Goal: Task Accomplishment & Management: Use online tool/utility

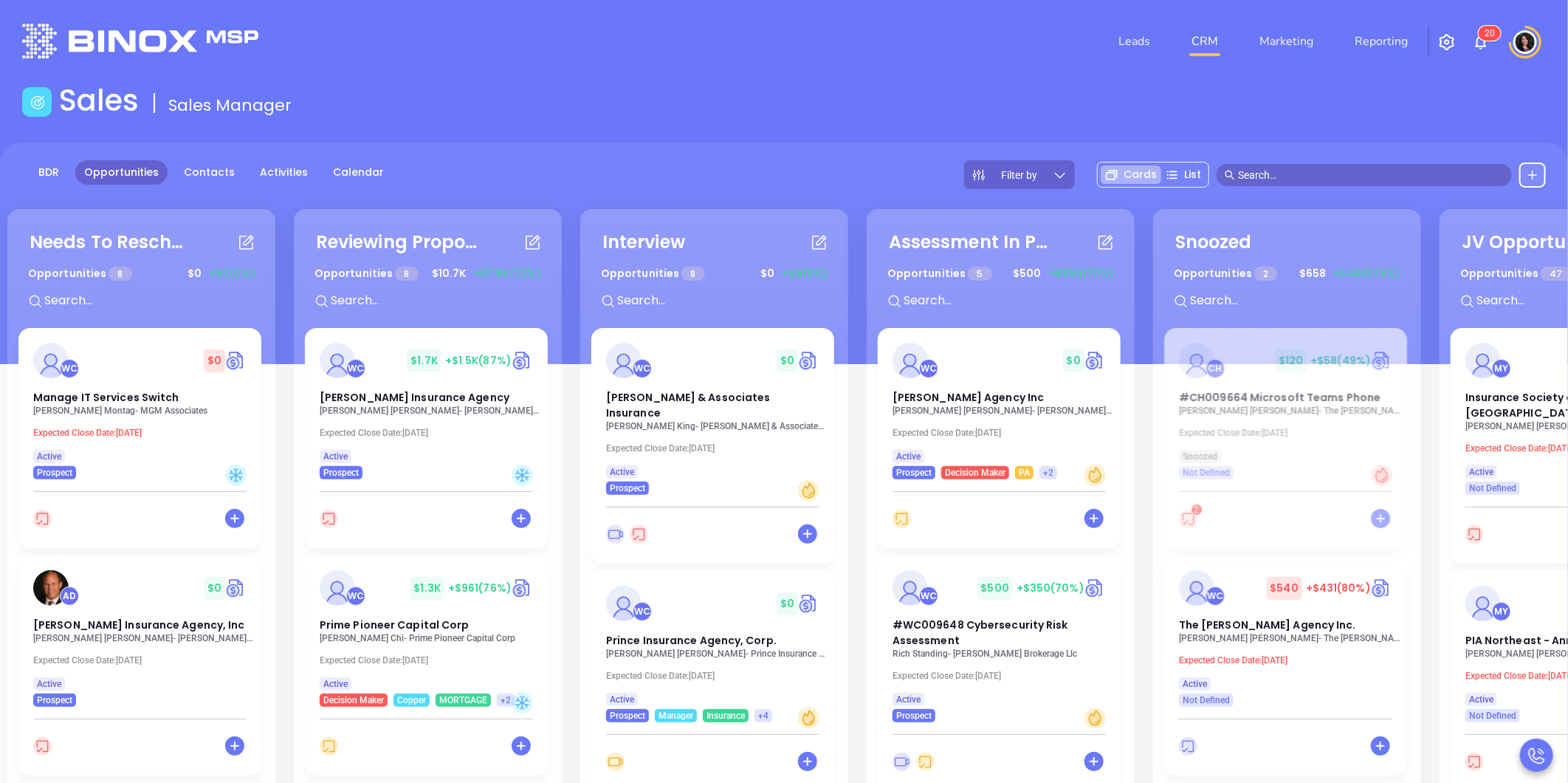
click at [1299, 182] on input "text" at bounding box center [1371, 175] width 266 height 16
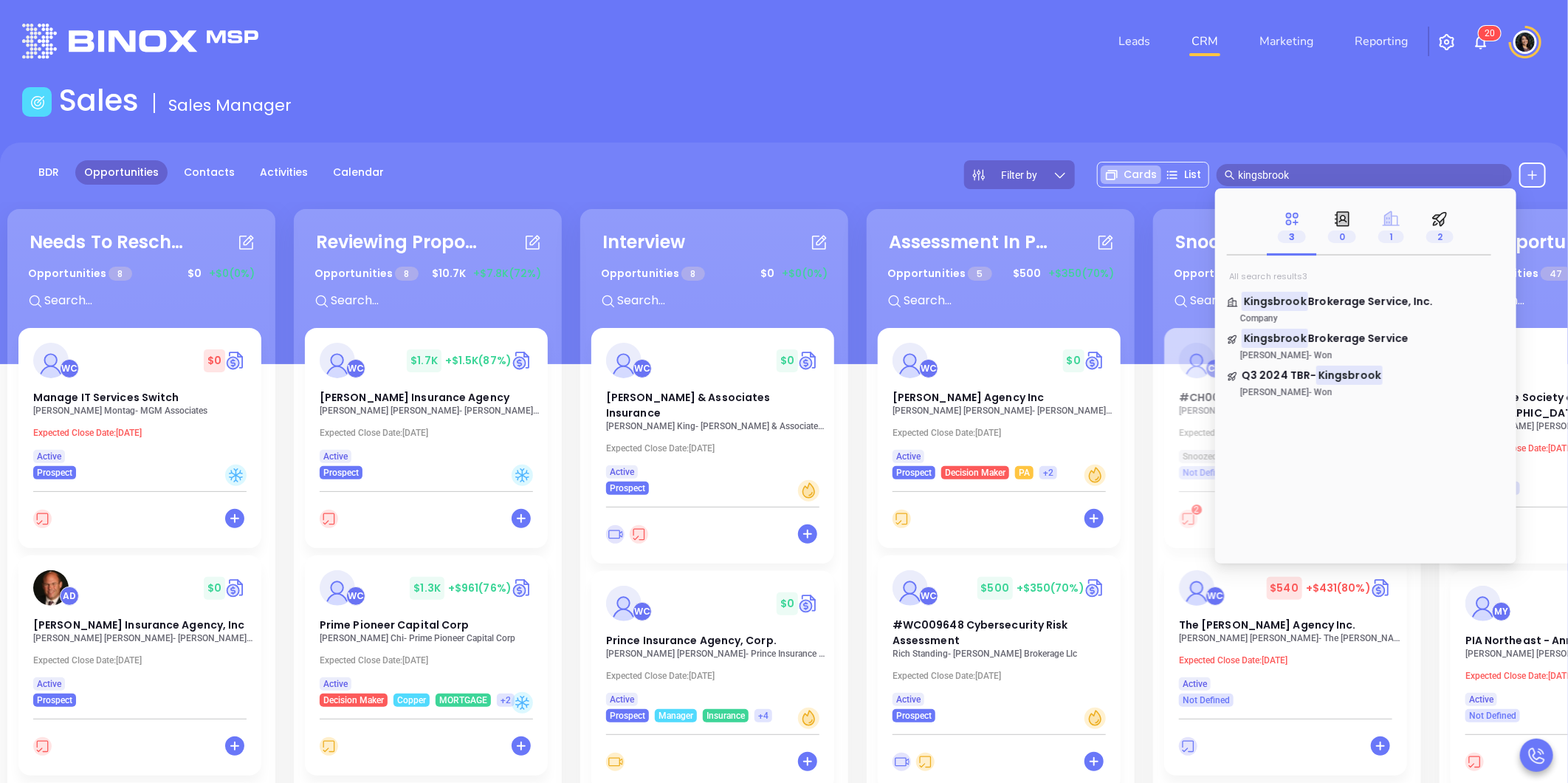
type input "kingsbrook"
click at [1396, 224] on icon at bounding box center [1390, 219] width 17 height 15
click at [1327, 304] on span "Brokerage Service, Inc." at bounding box center [1370, 301] width 125 height 15
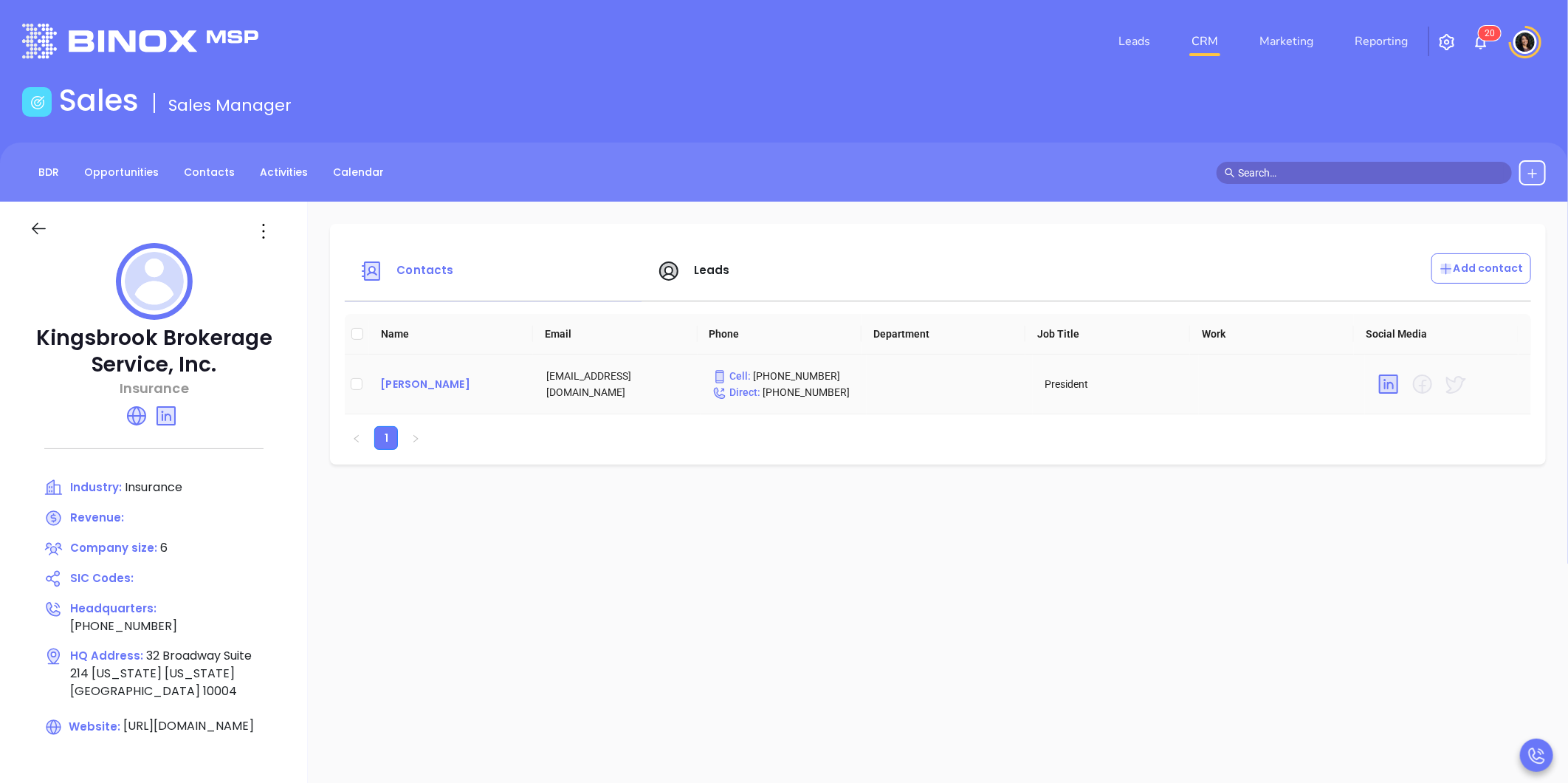
click at [462, 383] on div "[PERSON_NAME]" at bounding box center [451, 385] width 142 height 18
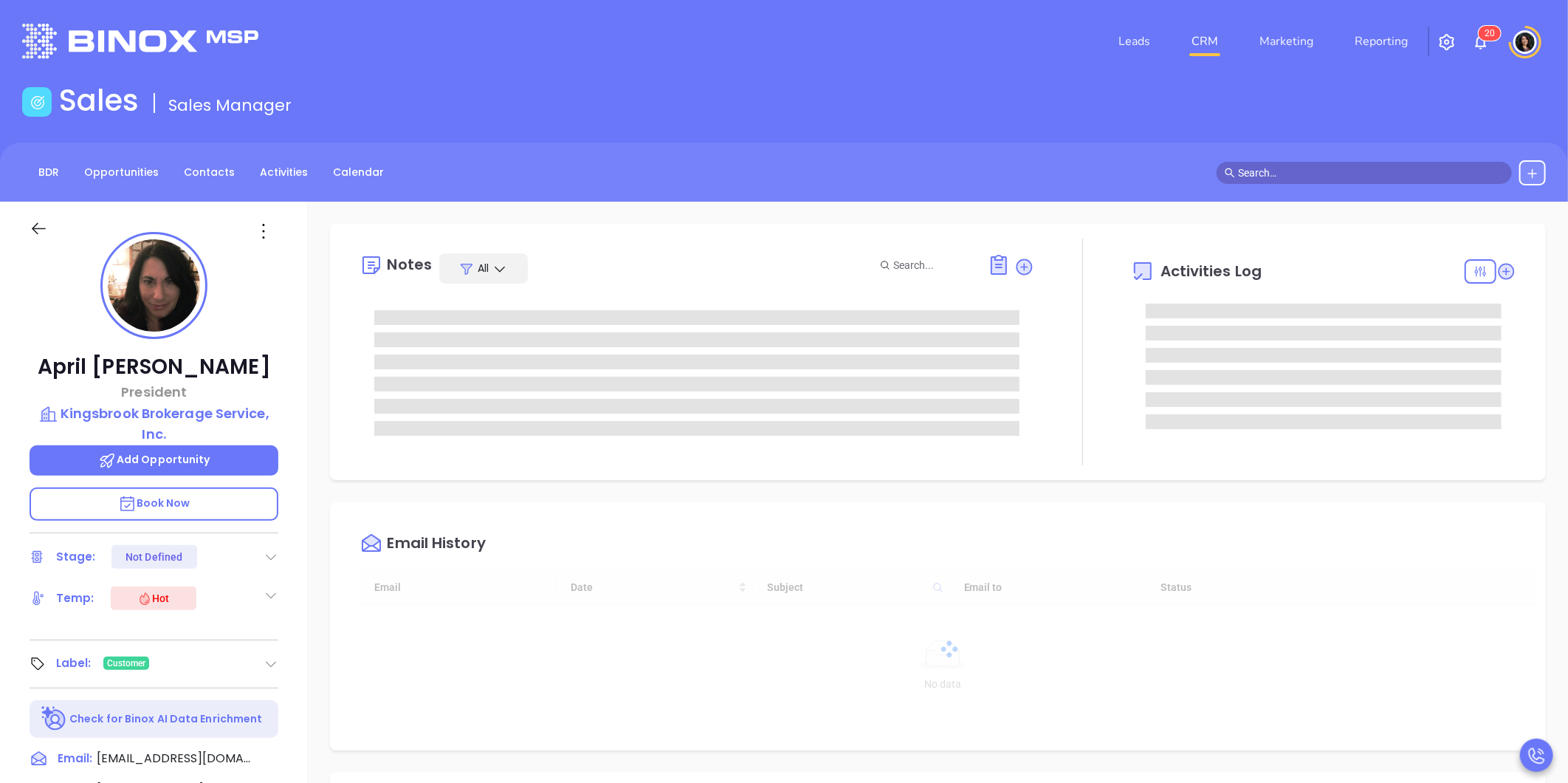
type input "[DATE]"
type input "[PERSON_NAME]"
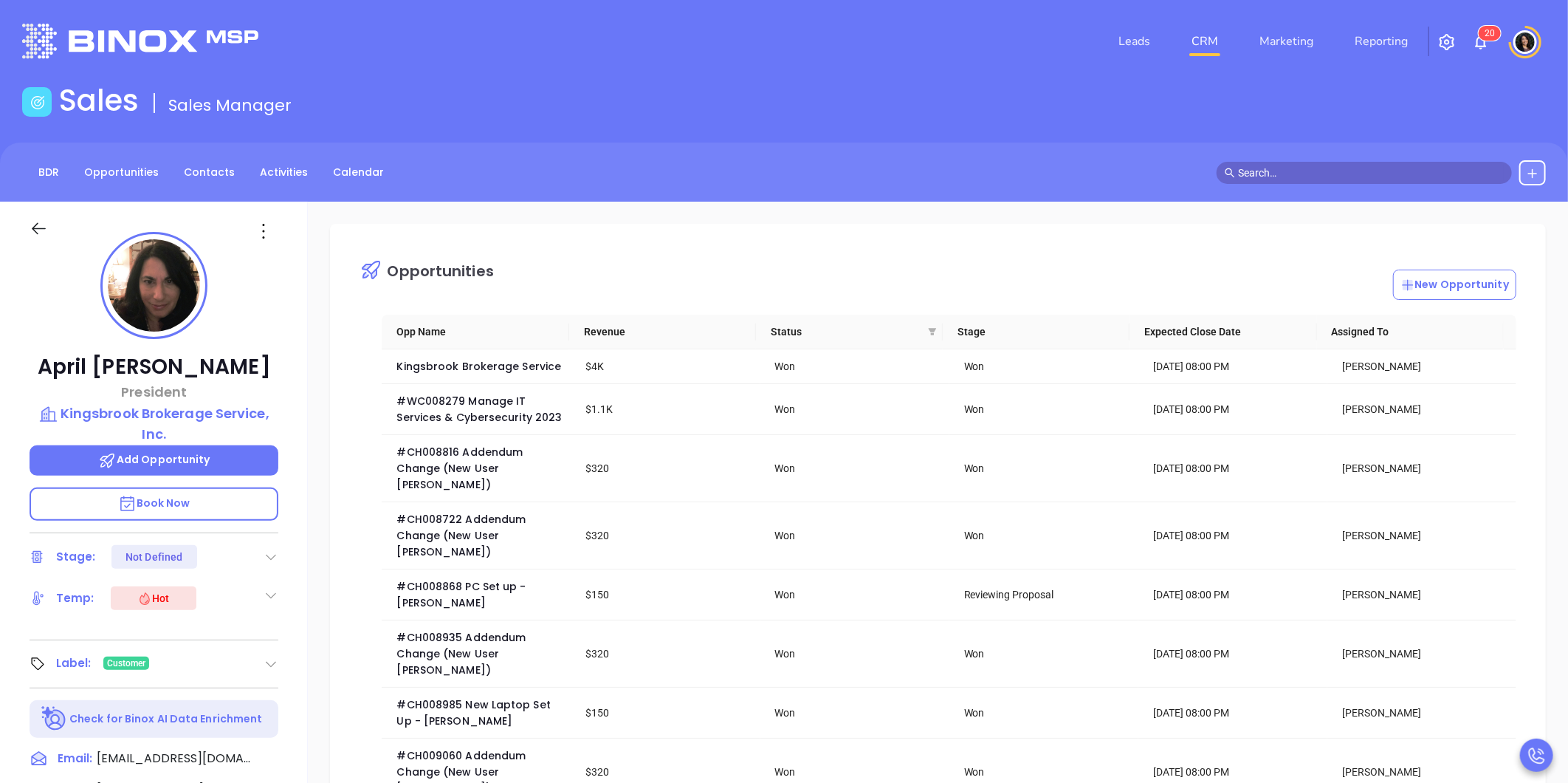
click at [1197, 45] on link "CRM" at bounding box center [1205, 42] width 39 height 30
